Goal: Obtain resource: Obtain resource

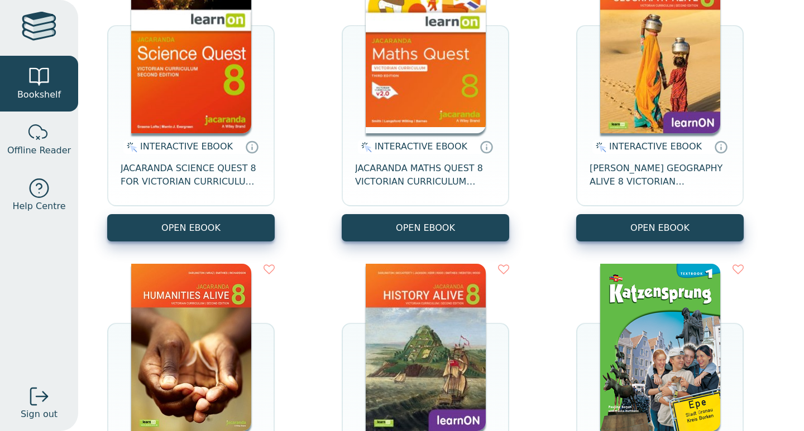
scroll to position [163, 0]
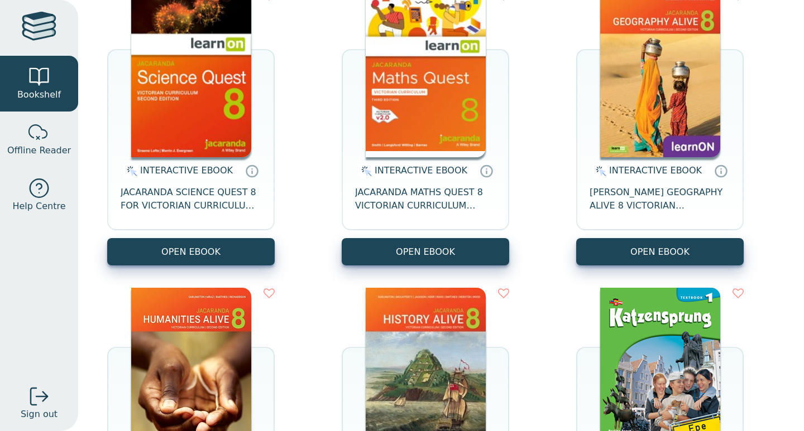
click at [371, 258] on button "OPEN EBOOK" at bounding box center [425, 251] width 167 height 27
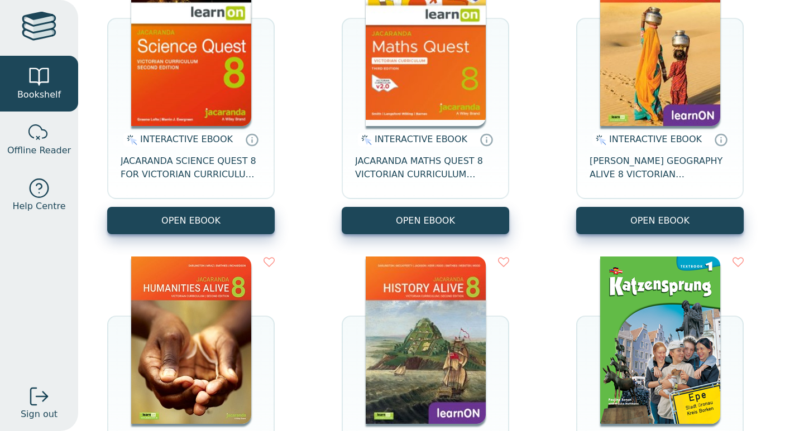
scroll to position [194, 0]
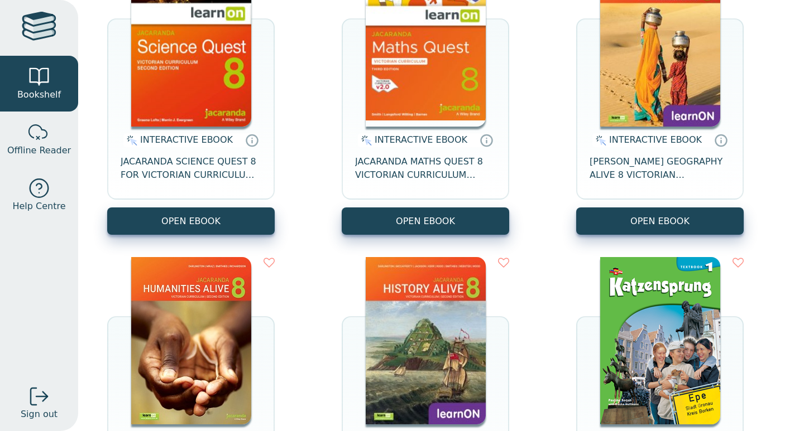
click at [423, 232] on button "OPEN EBOOK" at bounding box center [425, 221] width 167 height 27
